Goal: Register for event/course

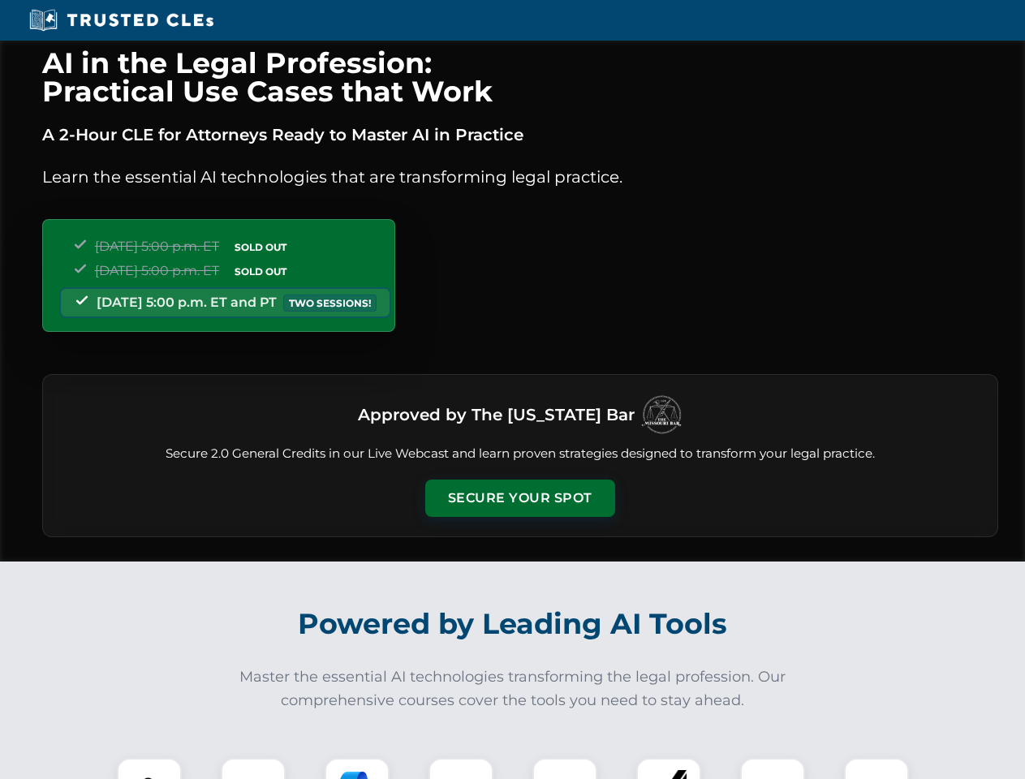
click at [519, 498] on button "Secure Your Spot" at bounding box center [520, 498] width 190 height 37
click at [149, 768] on img at bounding box center [149, 790] width 47 height 47
click at [253, 768] on div at bounding box center [253, 790] width 65 height 65
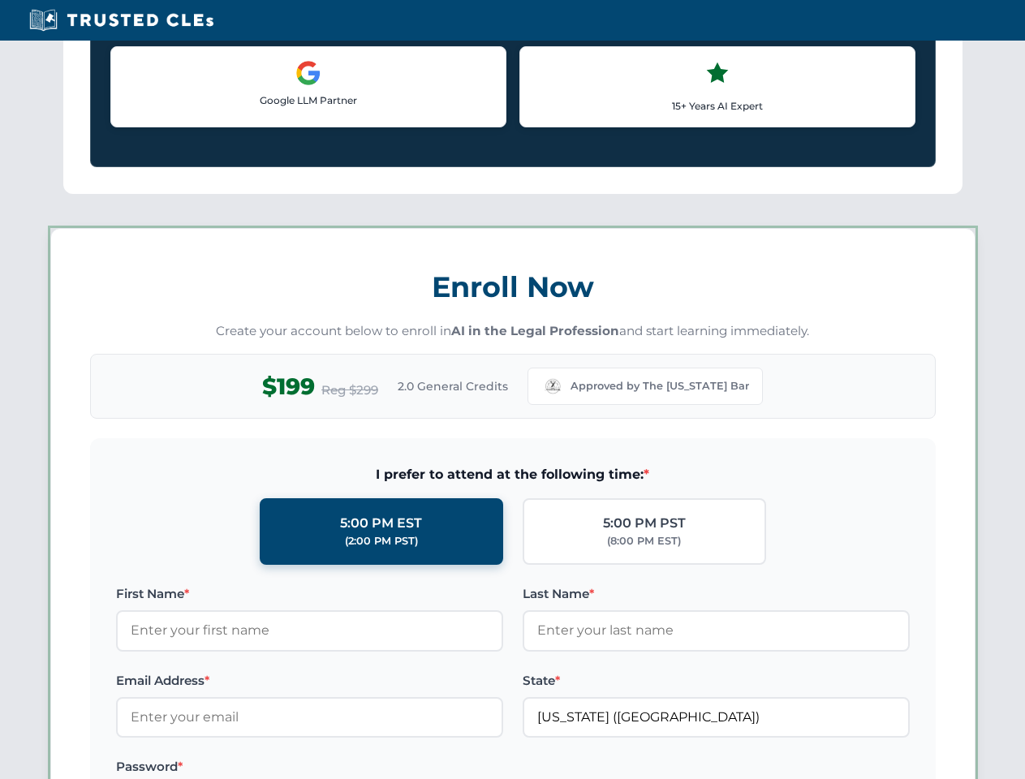
click at [461, 768] on label "Password *" at bounding box center [309, 766] width 387 height 19
